Goal: Transaction & Acquisition: Purchase product/service

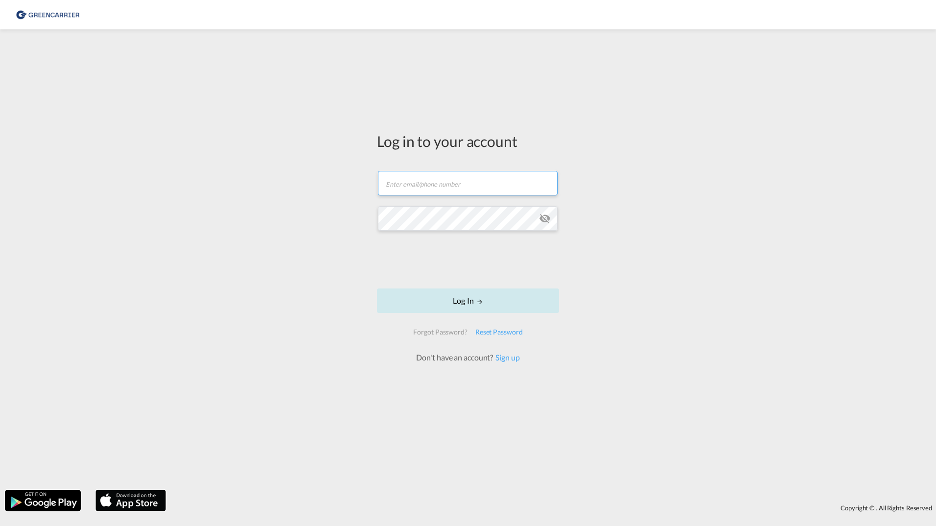
type input "[PERSON_NAME][EMAIL_ADDRESS][DOMAIN_NAME]"
click at [536, 295] on button "Log In" at bounding box center [468, 300] width 182 height 24
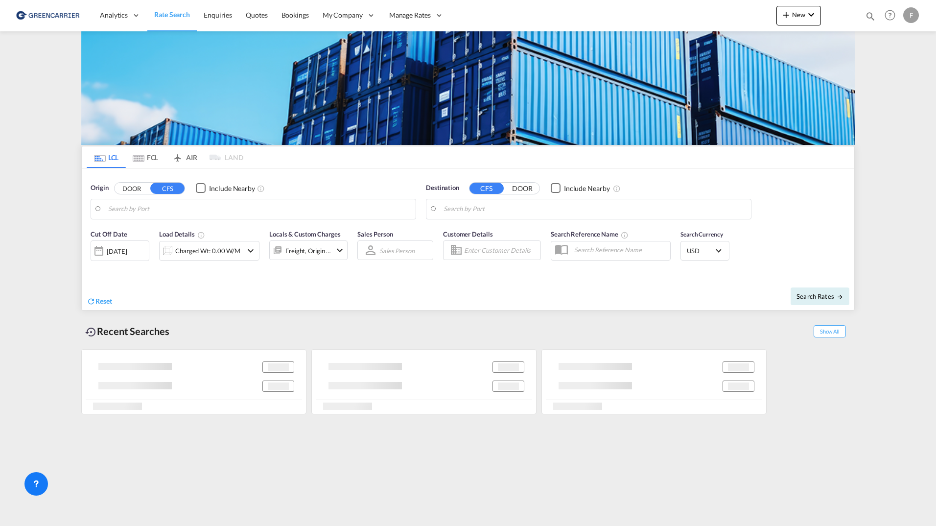
type input "[GEOGRAPHIC_DATA] ([GEOGRAPHIC_DATA]), [GEOGRAPHIC_DATA]"
type input "[GEOGRAPHIC_DATA], SH, CNSHA"
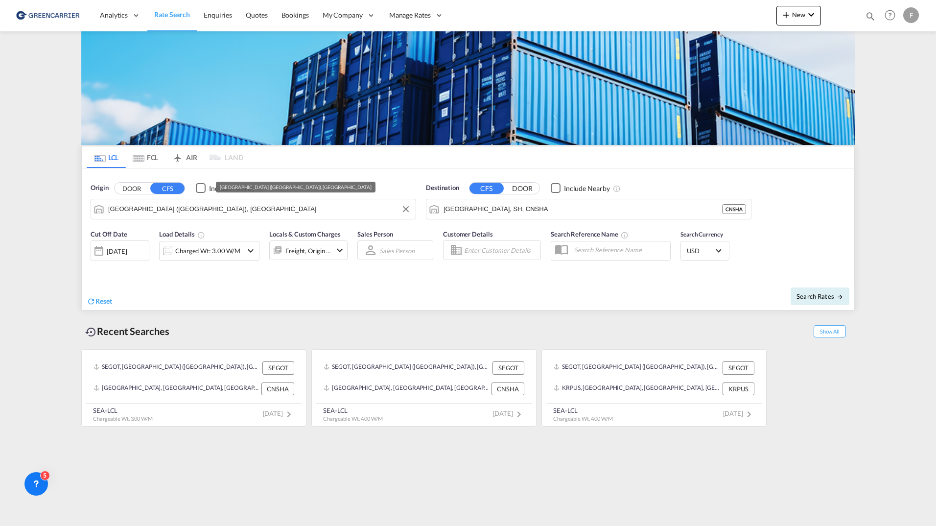
click at [211, 215] on input "[GEOGRAPHIC_DATA] ([GEOGRAPHIC_DATA]), [GEOGRAPHIC_DATA]" at bounding box center [259, 209] width 302 height 15
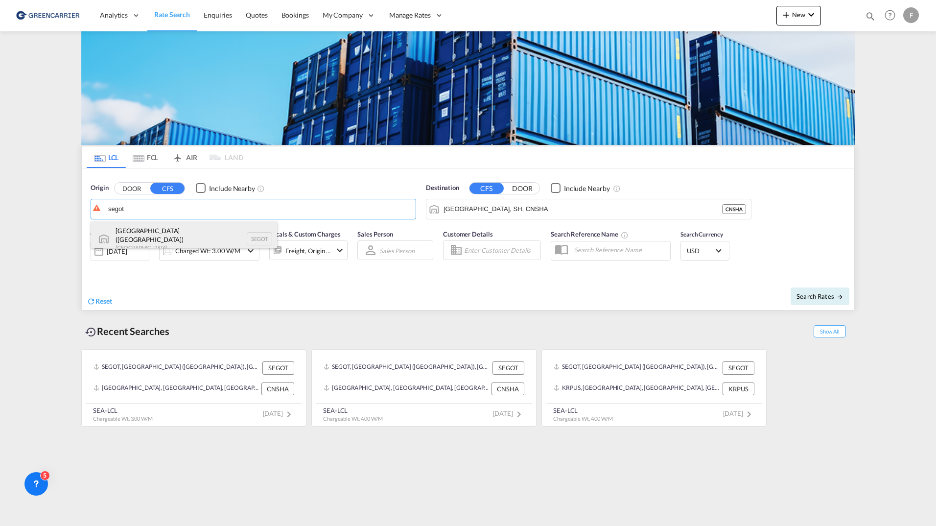
click at [184, 234] on div "[GEOGRAPHIC_DATA] ([GEOGRAPHIC_DATA]) [GEOGRAPHIC_DATA] SEGOT" at bounding box center [184, 238] width 186 height 35
type input "[GEOGRAPHIC_DATA] ([GEOGRAPHIC_DATA]), [GEOGRAPHIC_DATA]"
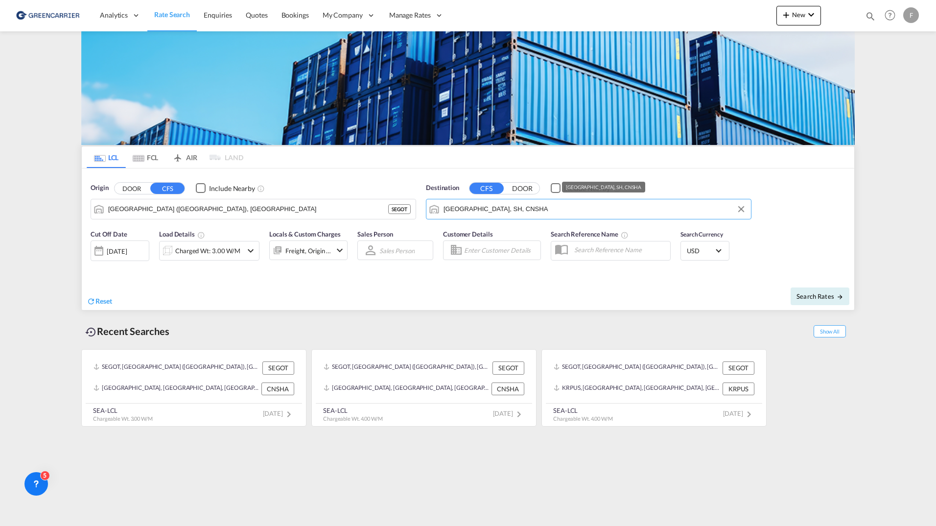
click at [502, 209] on input "[GEOGRAPHIC_DATA], SH, CNSHA" at bounding box center [594, 209] width 302 height 15
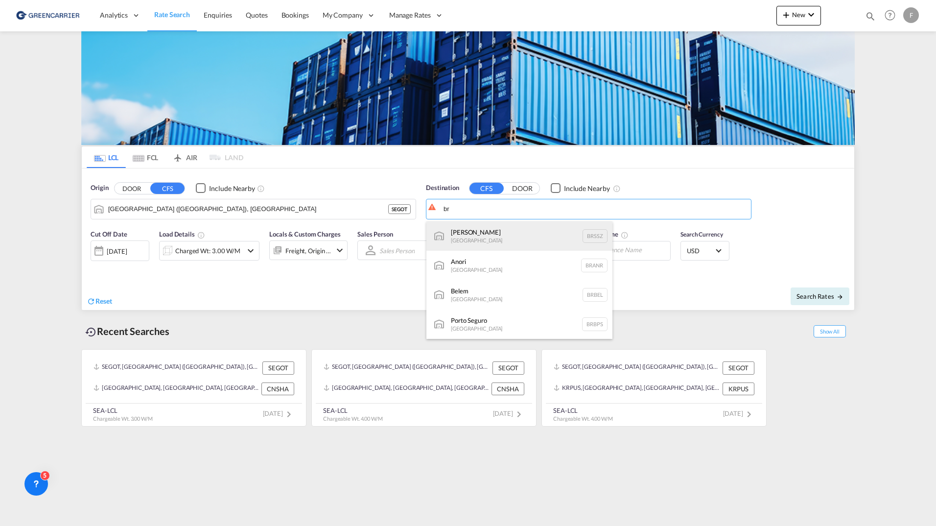
click at [544, 244] on div "[PERSON_NAME] [GEOGRAPHIC_DATA] BRSSZ" at bounding box center [519, 235] width 186 height 29
type input "Santos, BRSSZ"
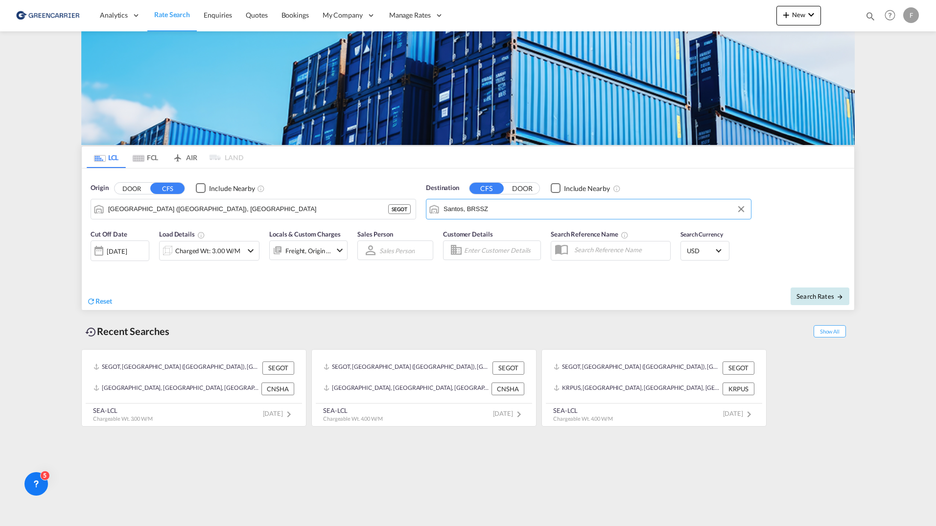
click at [832, 299] on span "Search Rates" at bounding box center [819, 296] width 47 height 8
type input "SEGOT to BRSSZ / [DATE]"
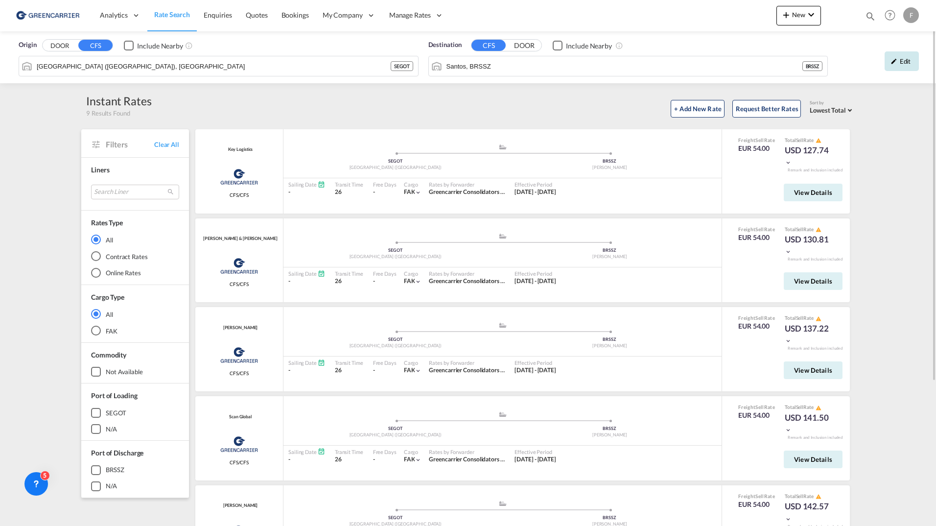
click at [887, 66] on div "Edit" at bounding box center [901, 61] width 34 height 20
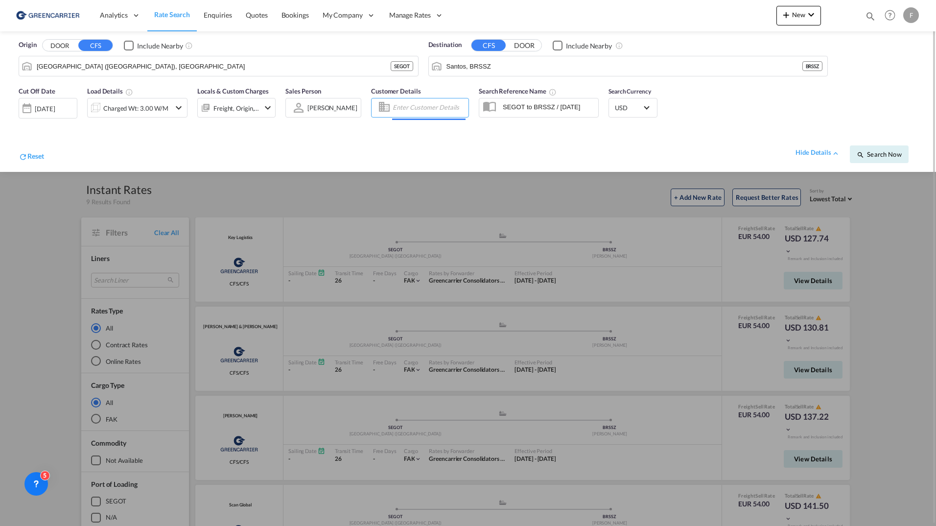
click at [438, 108] on input "Enter Customer Details" at bounding box center [428, 107] width 73 height 15
click at [435, 126] on div "shared . shared@ craft .com | CRAFT MULTIMODAL LTDA" at bounding box center [480, 132] width 186 height 25
type input "CRAFT MULTIMODAL LTDA, shared ., [EMAIL_ADDRESS][DOMAIN_NAME]"
click at [877, 157] on span "Search Now" at bounding box center [878, 154] width 45 height 8
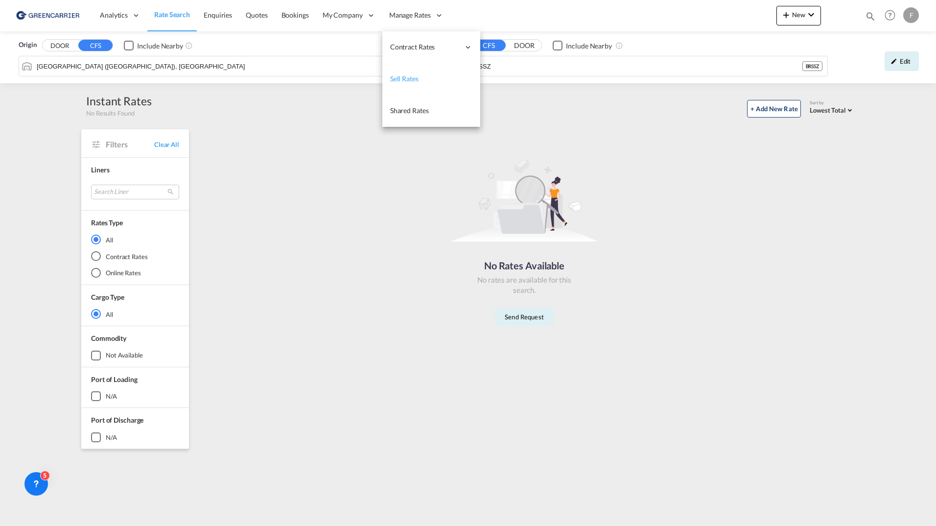
click at [410, 76] on span "Sell Rates" at bounding box center [404, 78] width 28 height 8
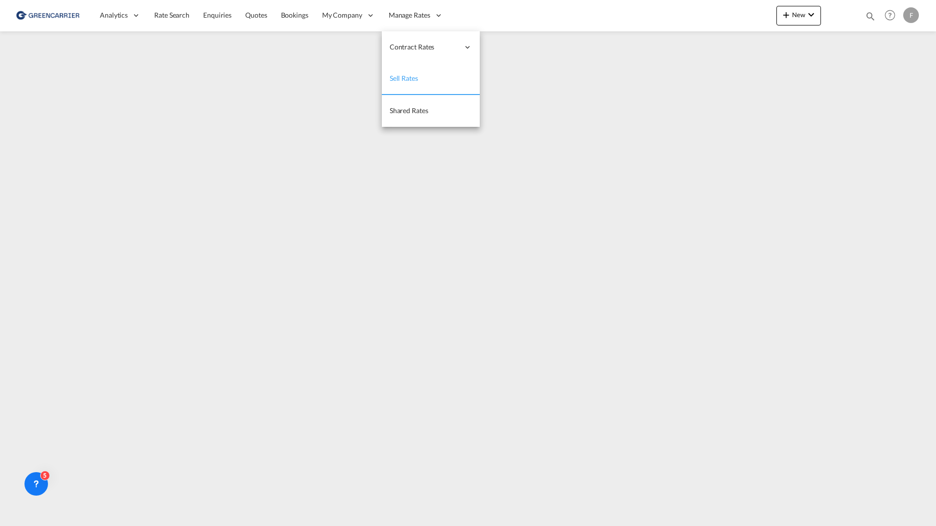
click at [402, 84] on link "Sell Rates" at bounding box center [431, 79] width 98 height 32
click at [399, 75] on span "Sell Rates" at bounding box center [404, 78] width 28 height 8
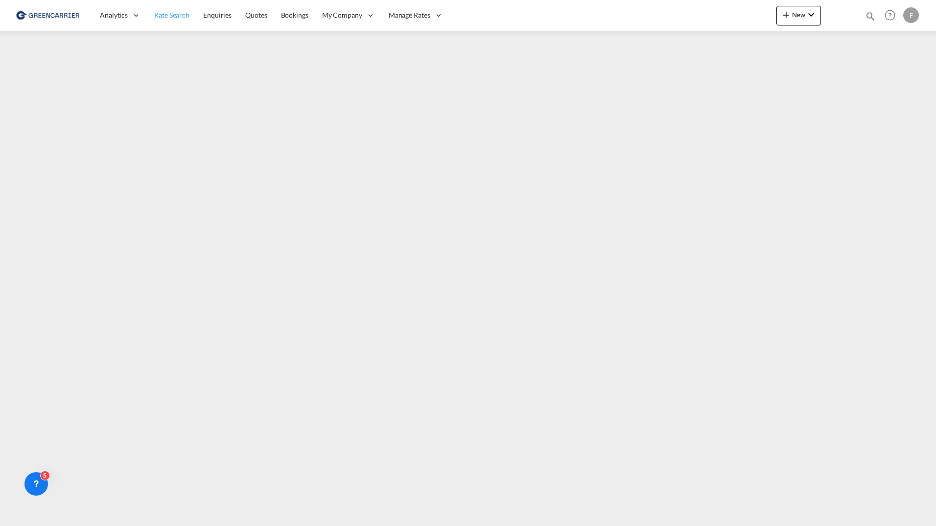
click at [177, 17] on span "Rate Search" at bounding box center [171, 15] width 35 height 8
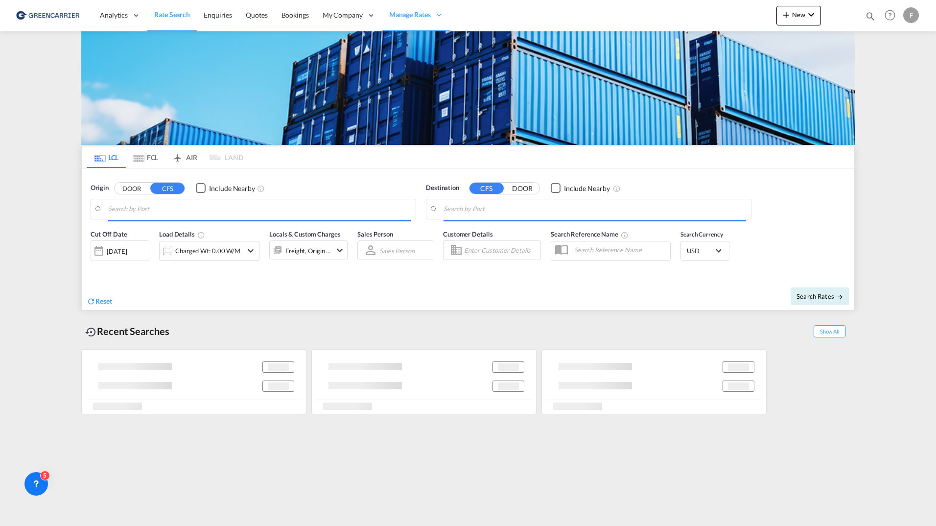
type input "[GEOGRAPHIC_DATA] ([GEOGRAPHIC_DATA]), [GEOGRAPHIC_DATA]"
type input "Santos, BRSSZ"
